Goal: Use online tool/utility: Utilize a website feature to perform a specific function

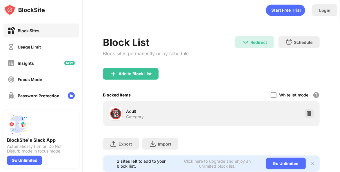
scroll to position [20, 0]
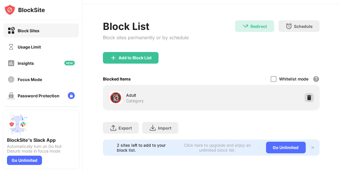
click at [306, 95] on img at bounding box center [309, 97] width 6 height 6
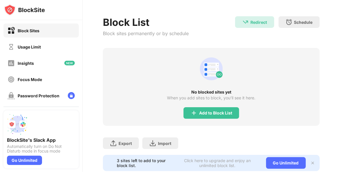
scroll to position [39, 0]
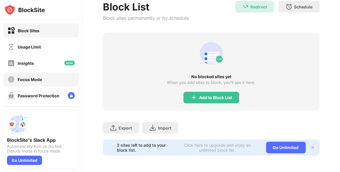
click at [30, 79] on div "Focus Mode" at bounding box center [30, 79] width 24 height 5
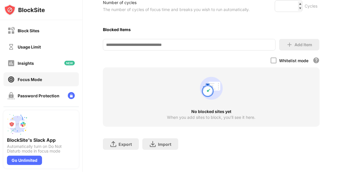
scroll to position [156, 0]
